Goal: Task Accomplishment & Management: Manage account settings

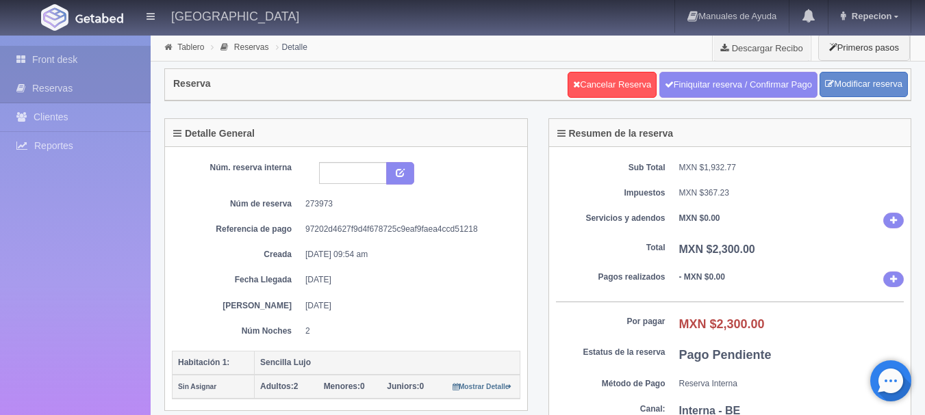
click at [70, 60] on link "Front desk" at bounding box center [75, 60] width 151 height 28
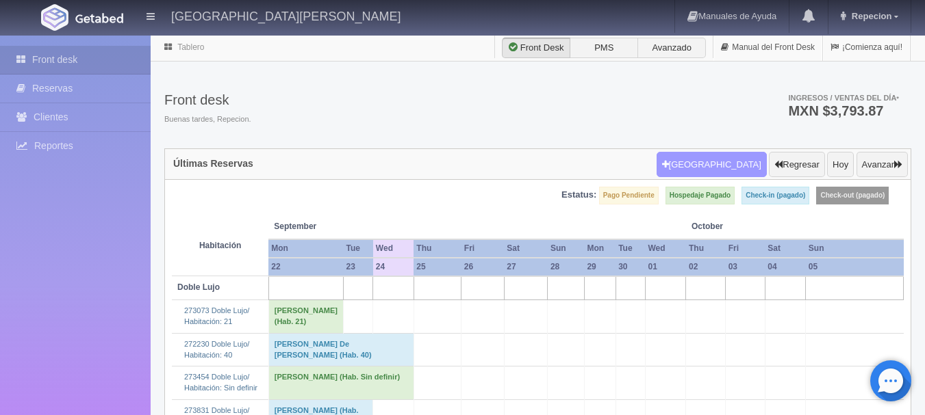
click at [716, 168] on button "Nueva Reserva" at bounding box center [711, 165] width 110 height 26
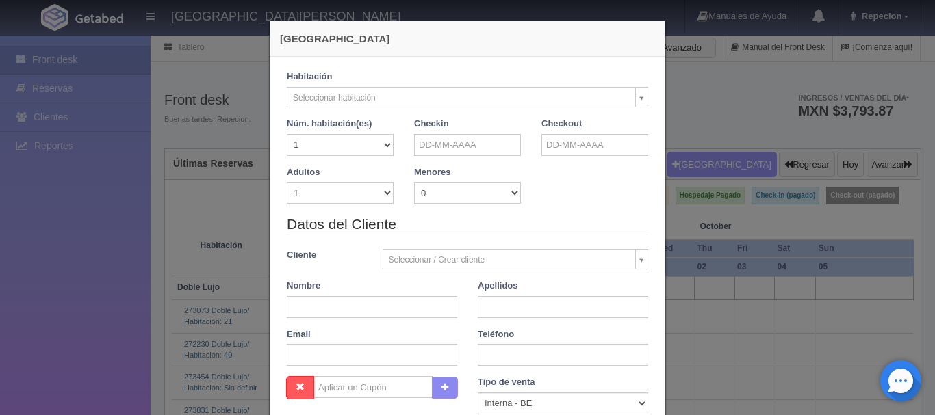
checkbox input "false"
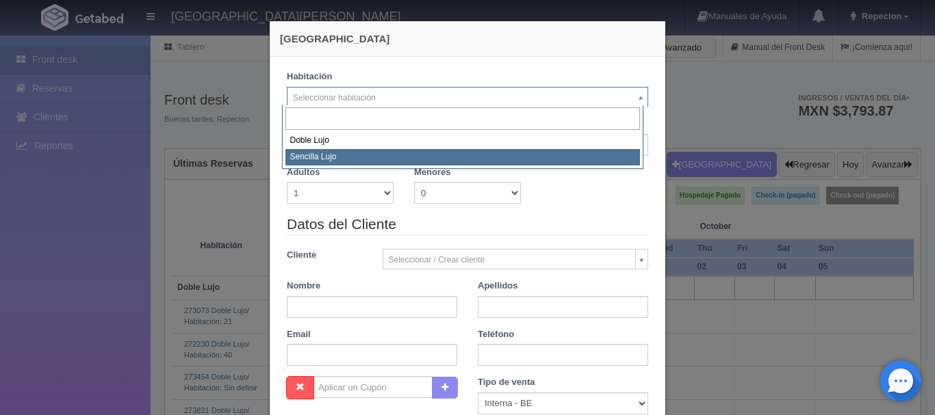
select select "576"
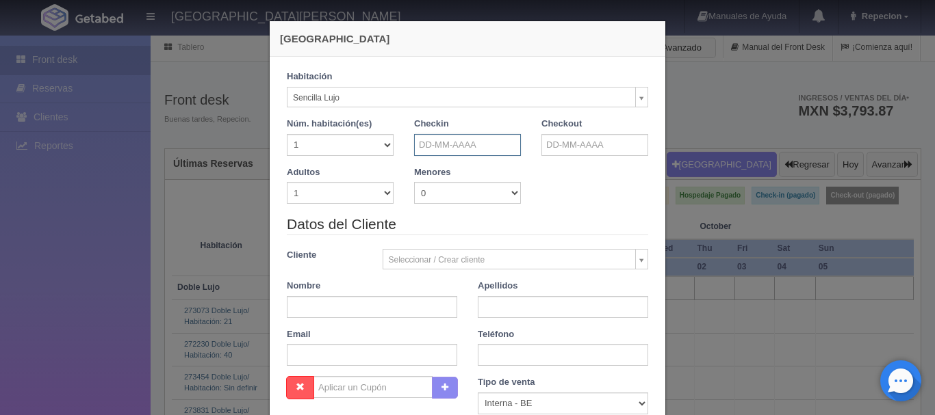
click at [469, 144] on input "text" at bounding box center [467, 145] width 107 height 22
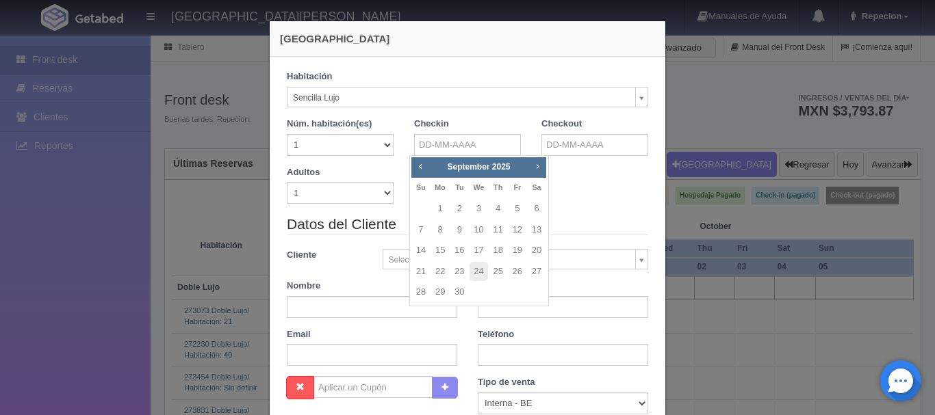
click at [537, 166] on span "Next" at bounding box center [537, 166] width 11 height 11
click at [419, 166] on span "Prev" at bounding box center [420, 166] width 11 height 11
checkbox input "false"
click at [517, 250] on link "17" at bounding box center [517, 251] width 18 height 20
type input "17-10-2025"
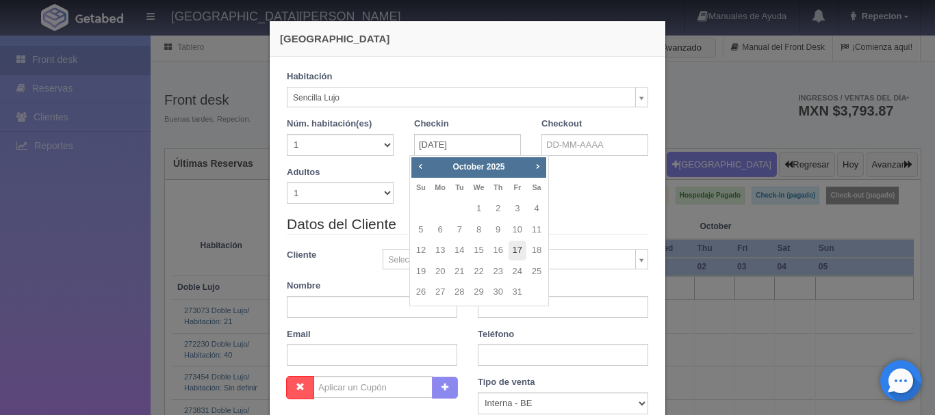
type input "17-10-2025"
checkbox input "false"
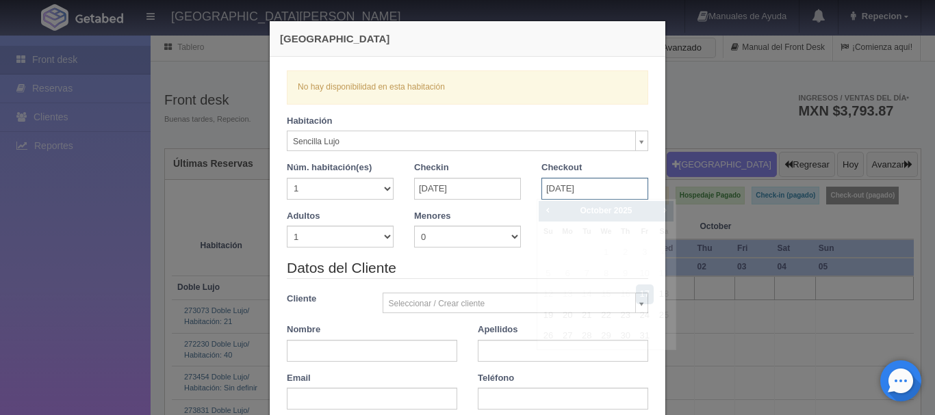
click at [603, 190] on input "17-10-2025" at bounding box center [594, 189] width 107 height 22
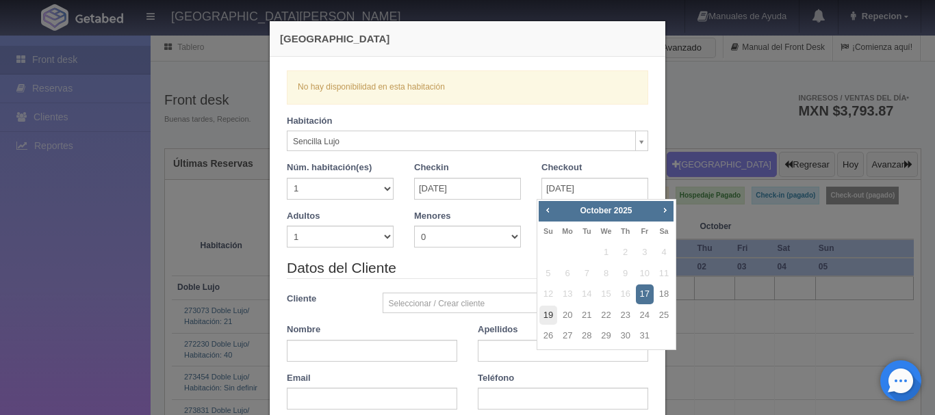
click at [547, 320] on link "19" at bounding box center [548, 316] width 18 height 20
type input "19-10-2025"
checkbox input "false"
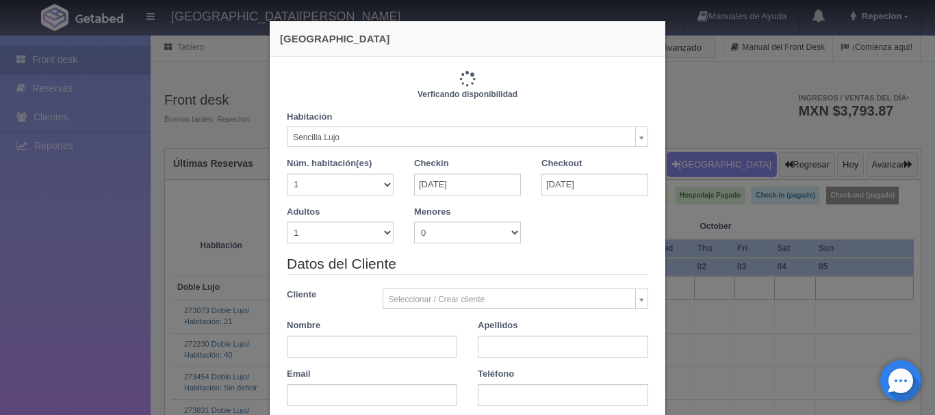
type input "2300.00"
checkbox input "false"
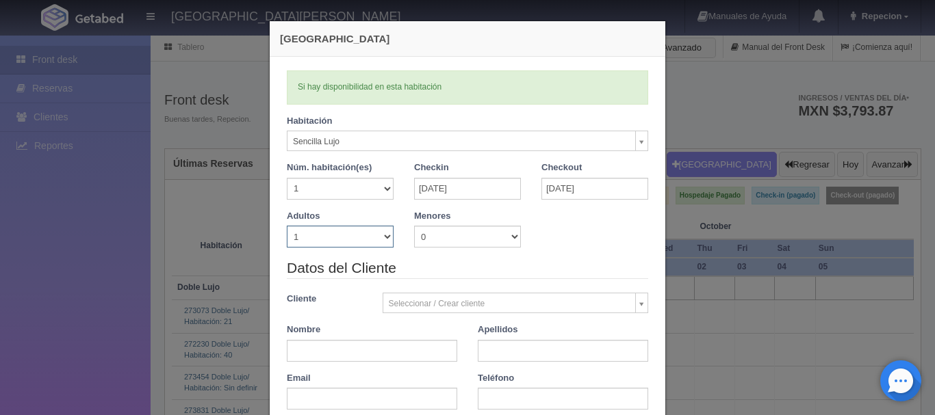
click at [354, 237] on select "1 2 3 4 5 6 7 8 9 10" at bounding box center [340, 237] width 107 height 22
select select "2"
click at [287, 226] on select "1 2 3 4 5 6 7 8 9 10" at bounding box center [340, 237] width 107 height 22
checkbox input "false"
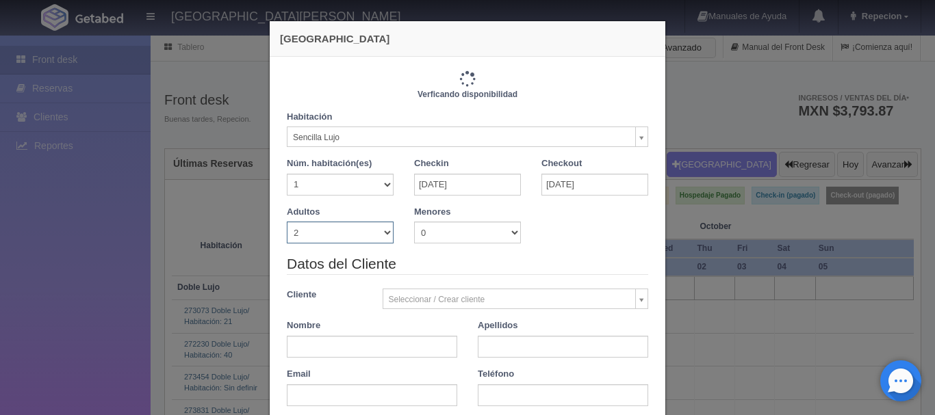
type input "2300.00"
checkbox input "false"
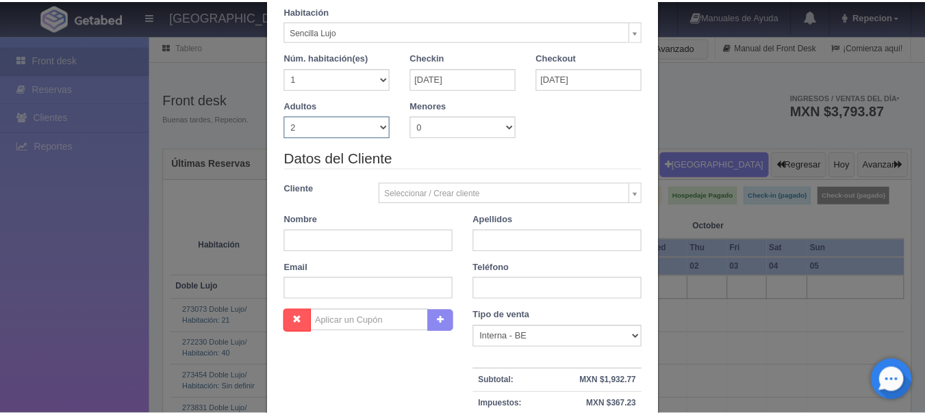
scroll to position [68, 0]
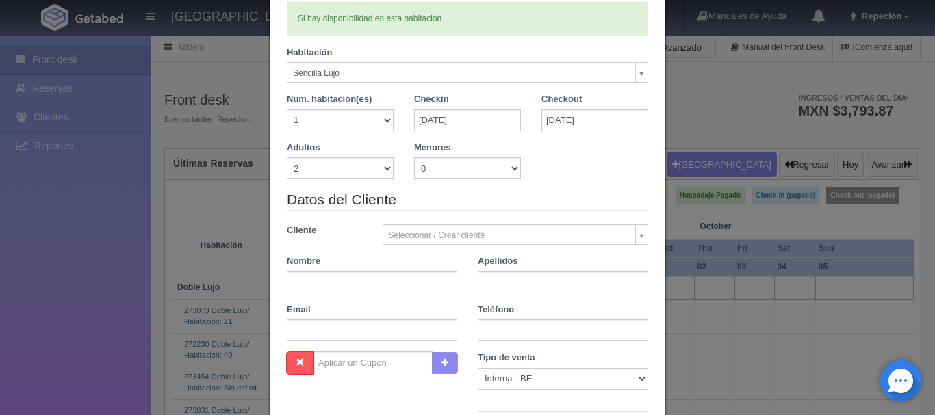
click at [100, 281] on div "Nueva Reserva Verficando disponibilidad Si hay disponibilidad en esta habitació…" at bounding box center [467, 207] width 935 height 415
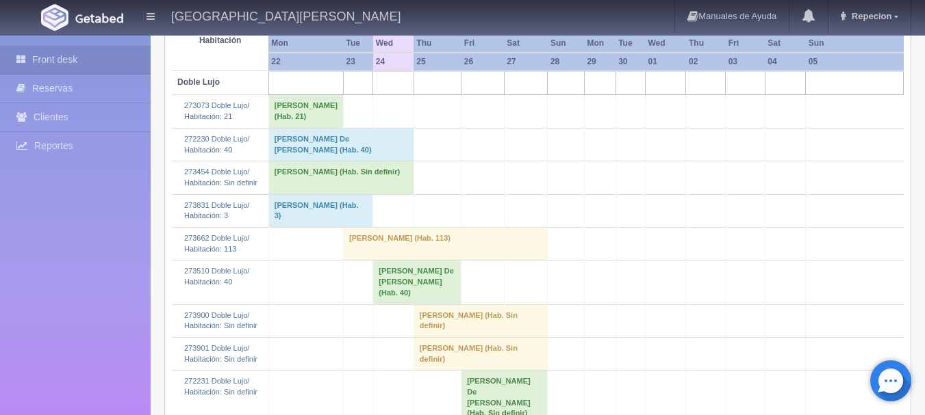
scroll to position [274, 0]
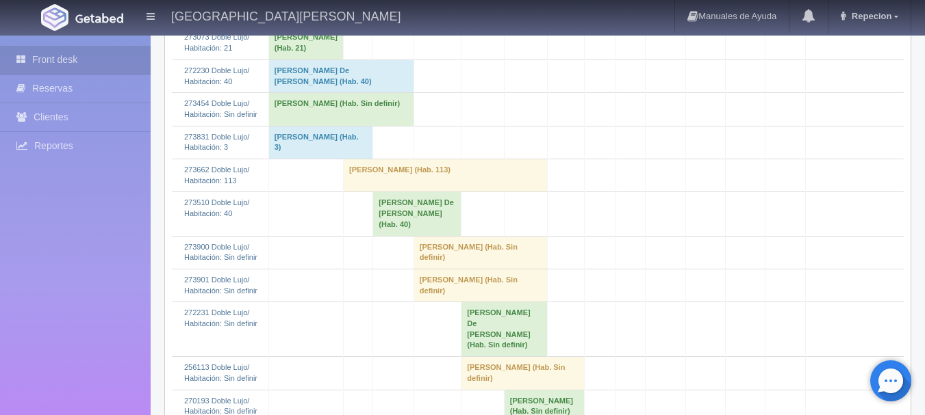
click at [415, 222] on td "[PERSON_NAME] De [PERSON_NAME] (Hab. 40)" at bounding box center [417, 214] width 88 height 44
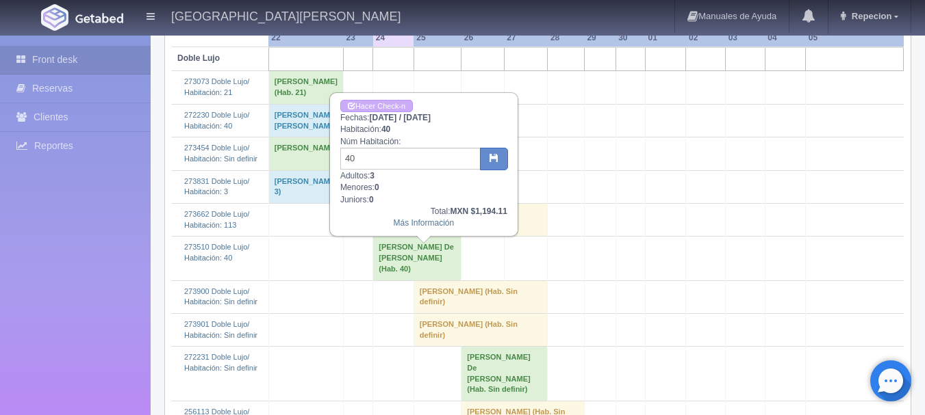
scroll to position [205, 0]
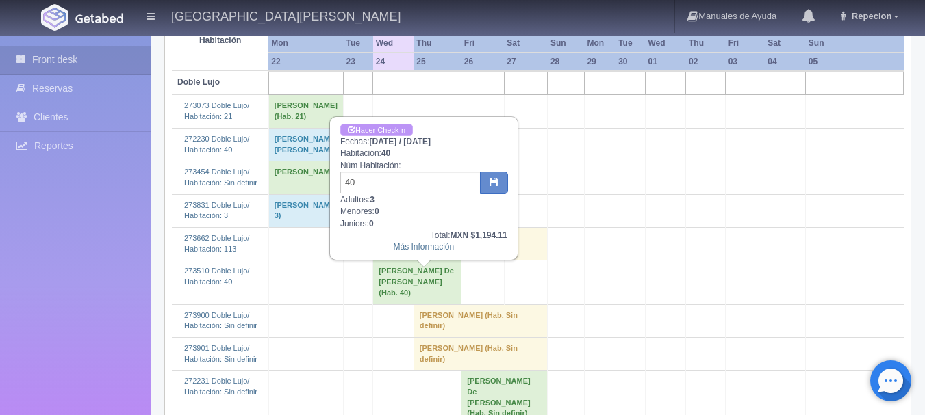
click at [380, 132] on link "Hacer Check-n" at bounding box center [376, 130] width 73 height 13
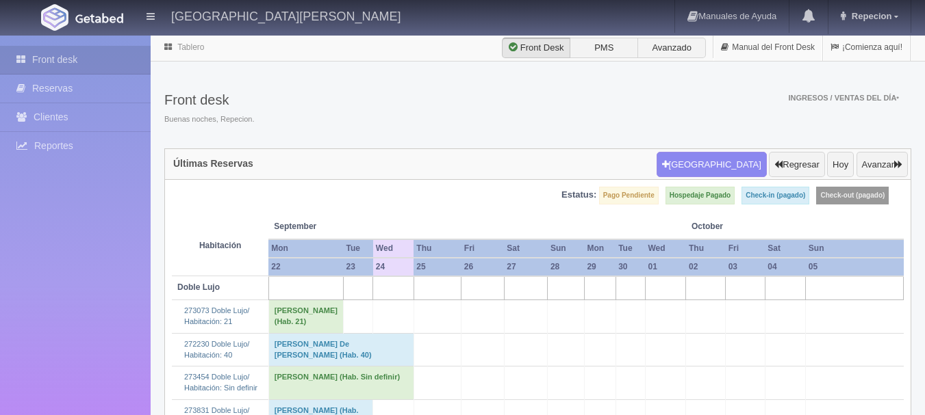
scroll to position [205, 0]
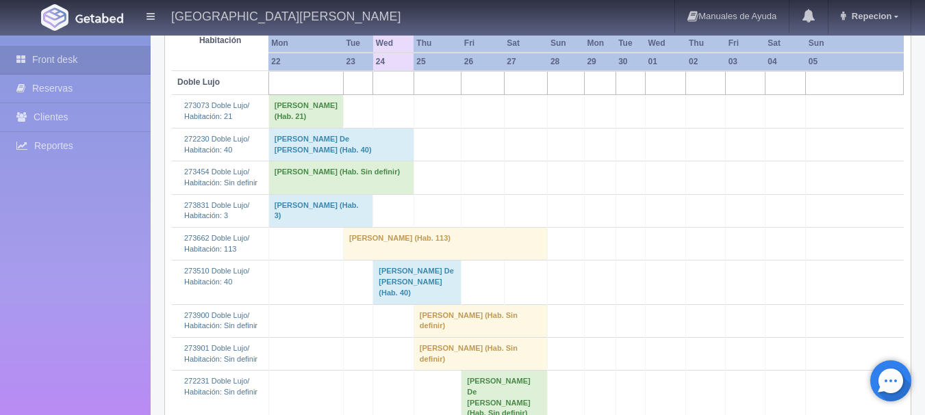
click at [420, 299] on td "[PERSON_NAME] De [PERSON_NAME] (Hab. 40)" at bounding box center [417, 283] width 88 height 44
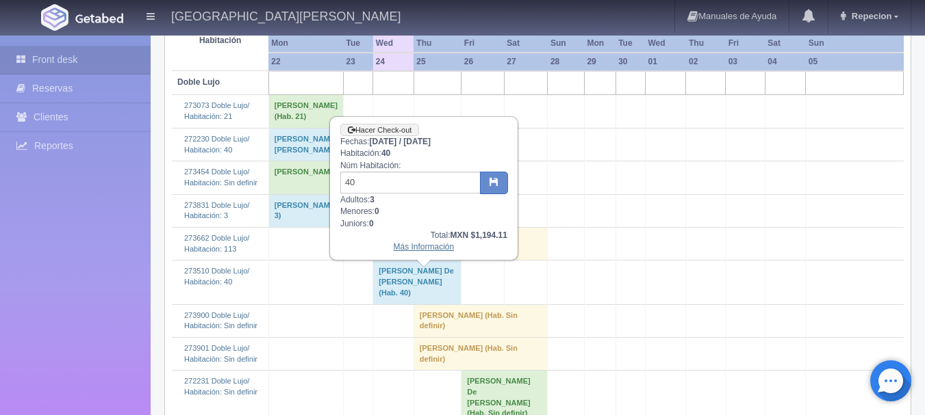
click at [412, 249] on link "Más Información" at bounding box center [424, 247] width 61 height 10
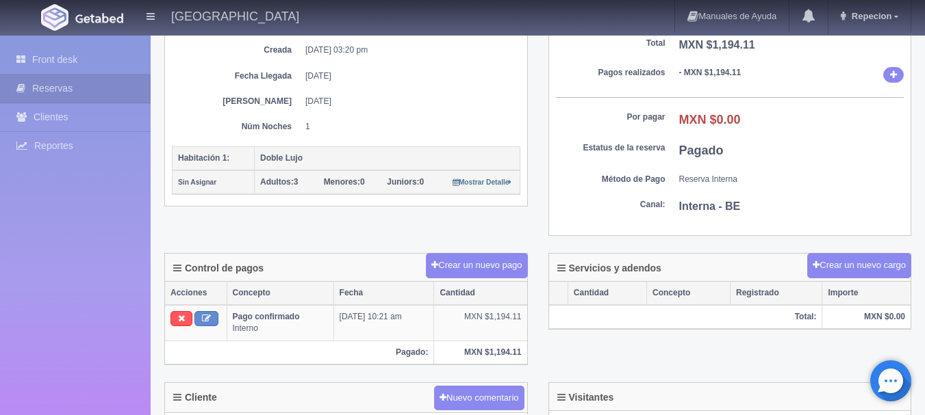
scroll to position [205, 0]
click at [61, 61] on link "Front desk" at bounding box center [75, 60] width 151 height 28
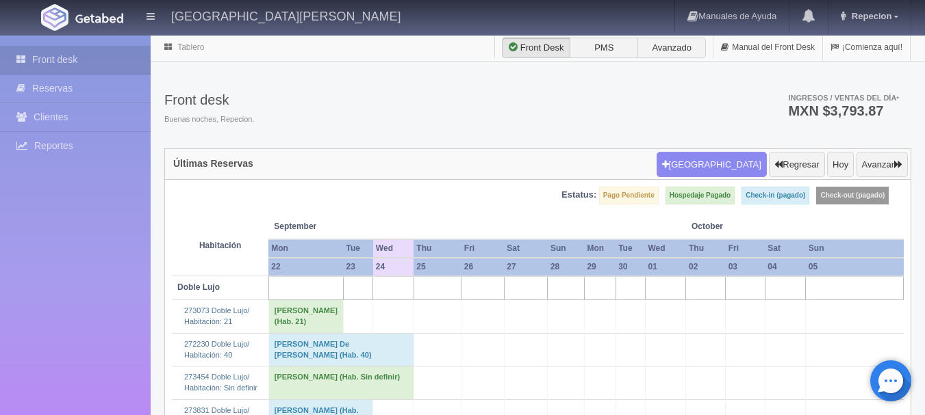
scroll to position [274, 0]
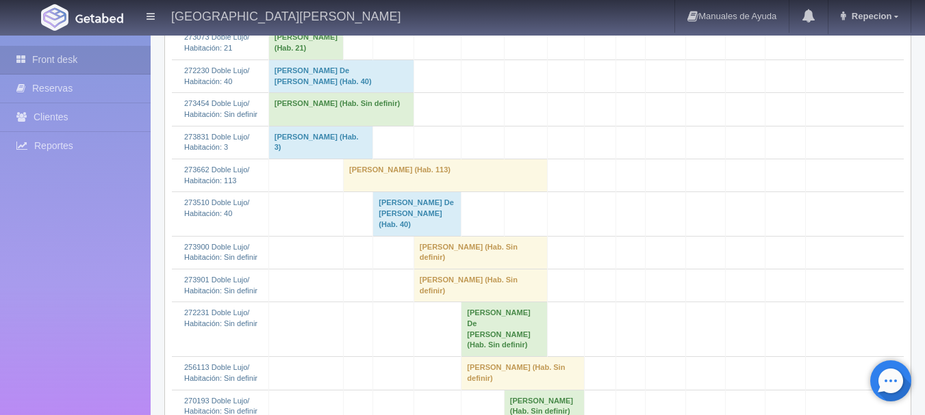
click at [365, 92] on td "[PERSON_NAME] De [PERSON_NAME] (Hab. 40)" at bounding box center [340, 76] width 145 height 33
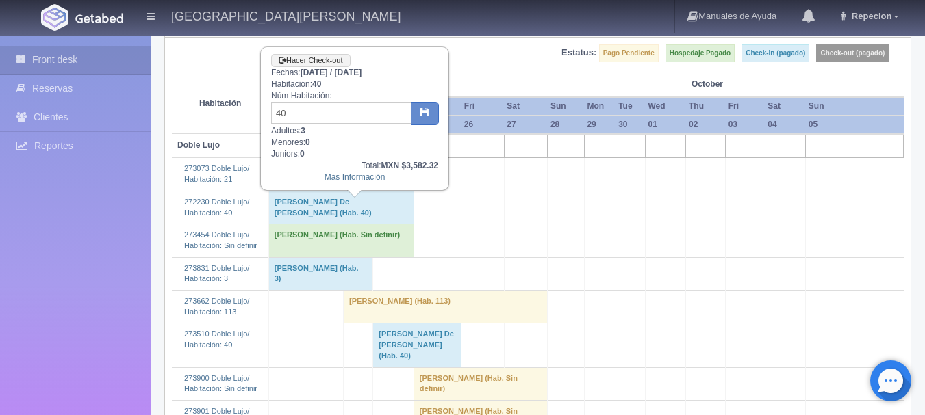
scroll to position [137, 0]
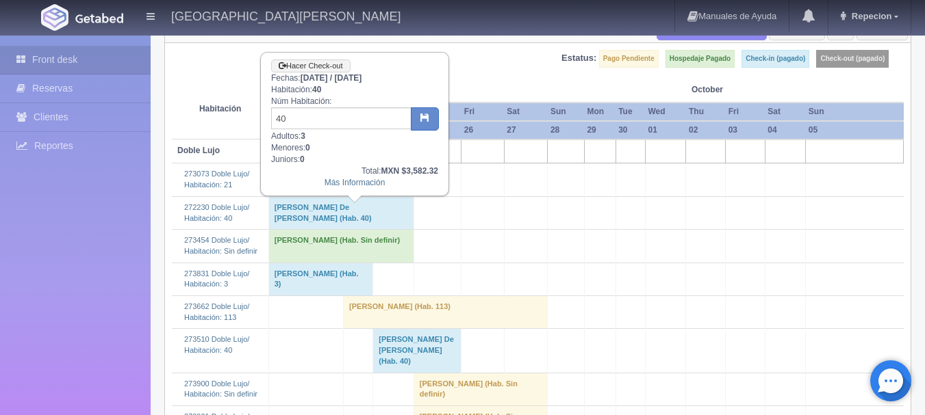
click at [404, 229] on td "[PERSON_NAME] De [PERSON_NAME] (Hab. 40)" at bounding box center [340, 212] width 145 height 33
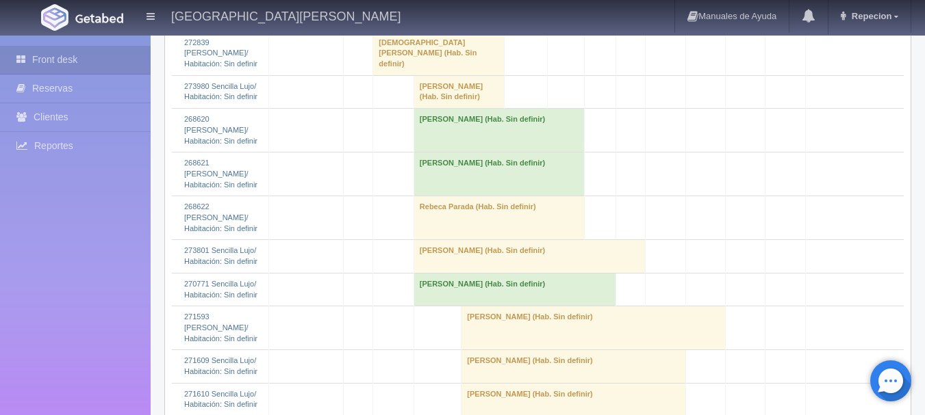
scroll to position [1232, 0]
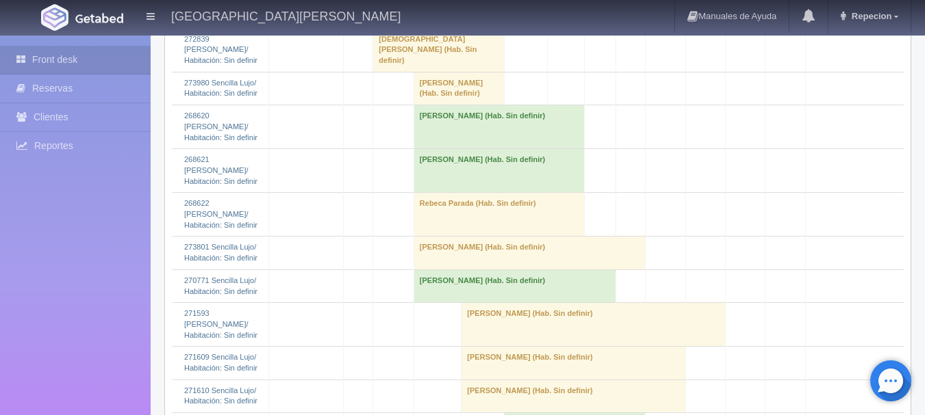
click at [428, 72] on td "[DEMOGRAPHIC_DATA][PERSON_NAME] (Hab. Sin definir)" at bounding box center [438, 50] width 131 height 44
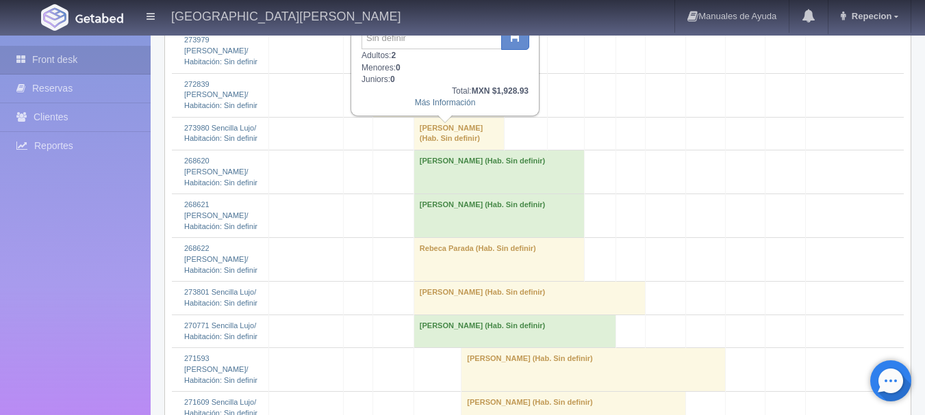
scroll to position [1163, 0]
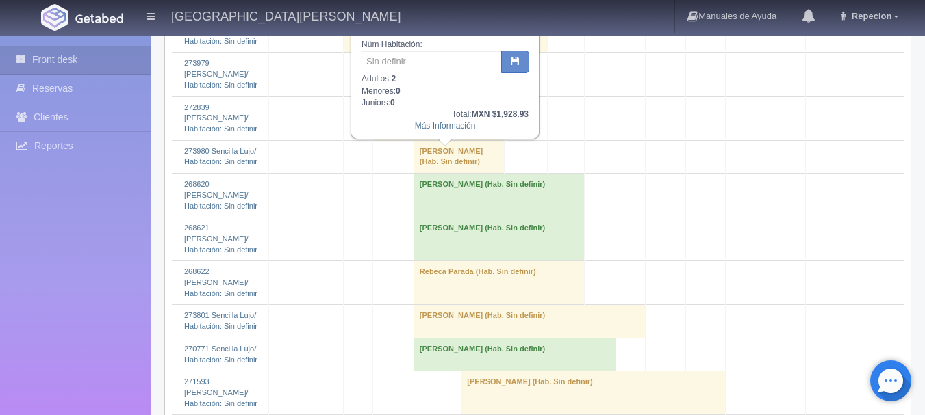
click at [426, 140] on td "[DEMOGRAPHIC_DATA][PERSON_NAME] (Hab. Sin definir)" at bounding box center [438, 118] width 131 height 44
